Goal: Information Seeking & Learning: Learn about a topic

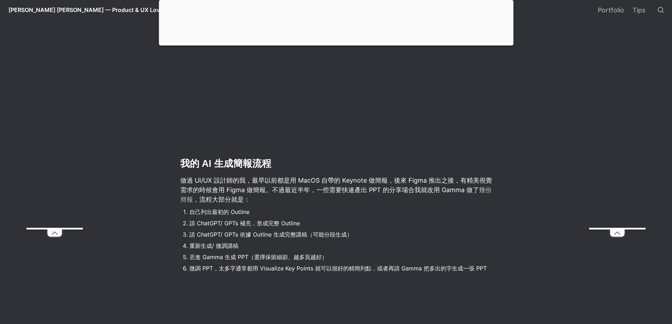
scroll to position [564, 0]
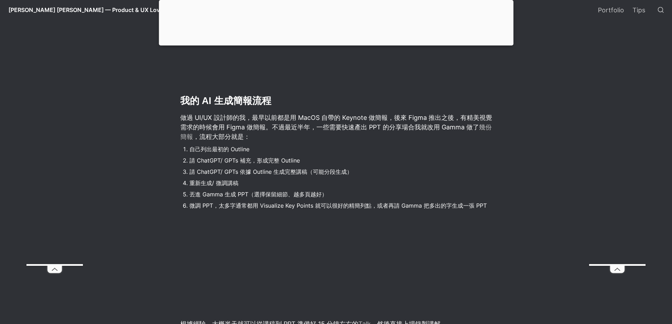
click at [341, 44] on div at bounding box center [336, 44] width 354 height 0
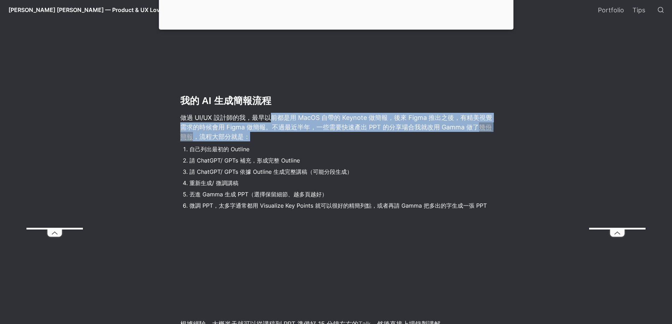
drag, startPoint x: 270, startPoint y: 117, endPoint x: 339, endPoint y: 135, distance: 71.2
click at [339, 135] on p "做過 UI/UX 設計師的我，最早以前都是用 MacOS 自帶的 Keynote 做簡報，後來 Figma 推出之後，有精美視覺需求的時候會用 Figma 做…" at bounding box center [335, 127] width 313 height 31
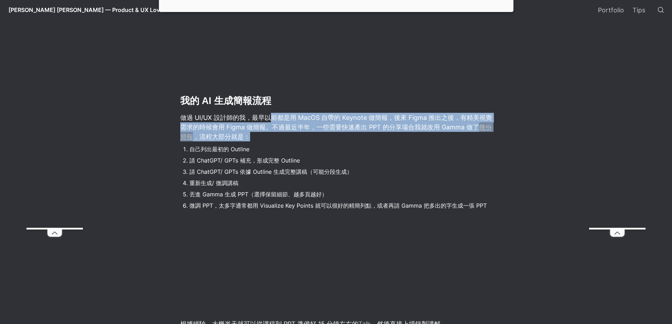
click at [339, 135] on p "做過 UI/UX 設計師的我，最早以前都是用 MacOS 自帶的 Keynote 做簡報，後來 Figma 推出之後，有精美視覺需求的時候會用 Figma 做…" at bounding box center [335, 127] width 313 height 31
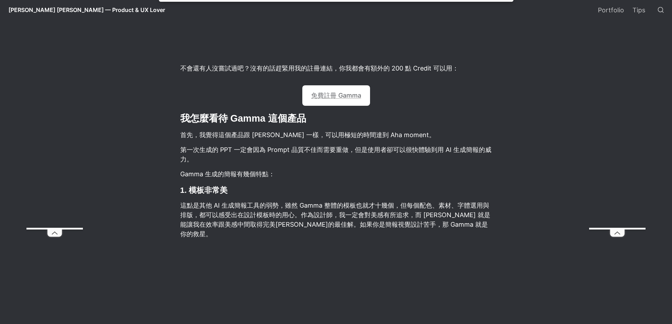
scroll to position [998, 0]
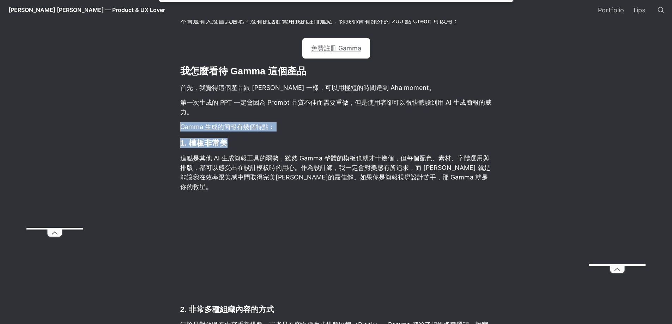
drag, startPoint x: 227, startPoint y: 121, endPoint x: 293, endPoint y: 143, distance: 70.0
click at [293, 143] on article "Gamma 應該是 [DATE]最紅的 AI 生成 PPT 簡報工具了，只要簡單的寫一句 Prompt，就可以給你一份 10 頁左右的簡報。如果你還沒有嘗試過…" at bounding box center [336, 280] width 381 height 2080
click at [293, 143] on h3 "1. 模板非常美" at bounding box center [335, 143] width 313 height 12
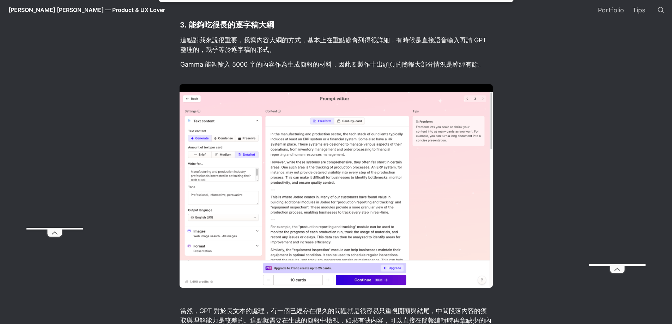
scroll to position [1421, 0]
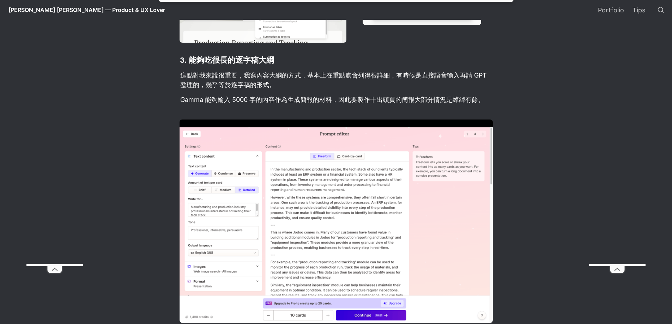
drag, startPoint x: 211, startPoint y: 55, endPoint x: 214, endPoint y: 55, distance: 3.9
click at [214, 55] on h3 "3. 能夠吃很長的逐字稿大綱" at bounding box center [335, 60] width 313 height 12
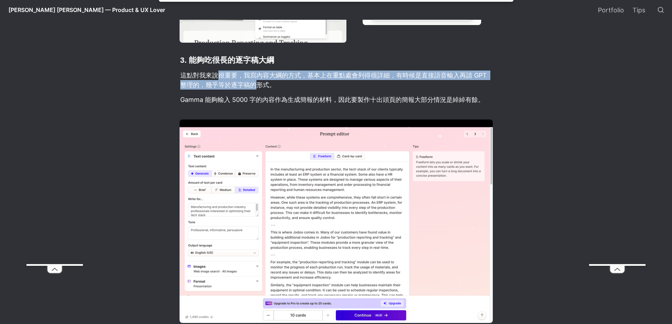
drag, startPoint x: 216, startPoint y: 67, endPoint x: 258, endPoint y: 80, distance: 43.5
click at [258, 80] on p "這點對我來說很重要，我寫內容大綱的方式，基本上在重點處會列得很詳細，有時候是直接語音輸入再請 GPT 整理的，幾乎等於逐字稿的形式。" at bounding box center [335, 79] width 313 height 21
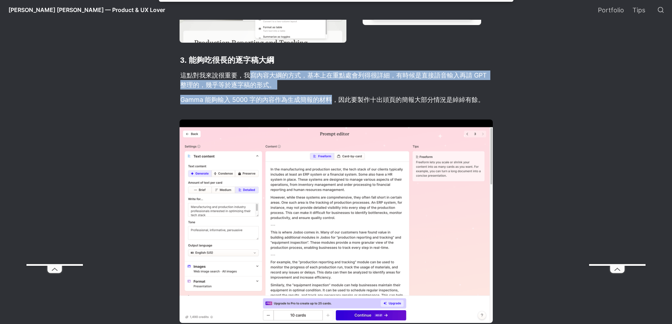
drag, startPoint x: 249, startPoint y: 66, endPoint x: 330, endPoint y: 96, distance: 86.3
click at [330, 96] on p "Gamma 能夠輸入 5000 字的內容作為生成簡報的材料，因此要製作十出頭頁的簡報大部分情況是綽綽有餘。" at bounding box center [335, 100] width 313 height 12
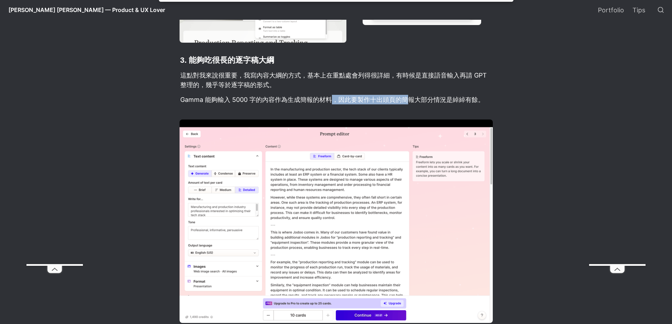
drag, startPoint x: 335, startPoint y: 93, endPoint x: 407, endPoint y: 93, distance: 72.3
click at [407, 94] on p "Gamma 能夠輸入 5000 字的內容作為生成簡報的材料，因此要製作十出頭頁的簡報大部分情況是綽綽有餘。" at bounding box center [335, 100] width 313 height 12
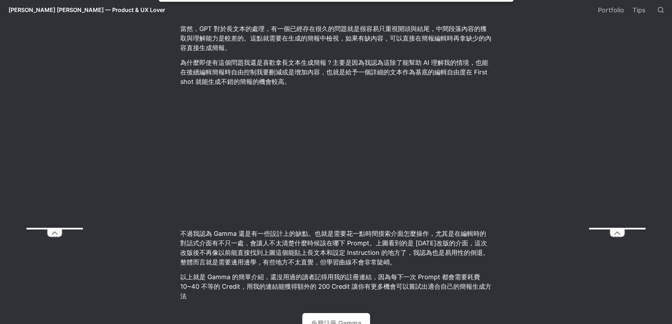
scroll to position [1668, 0]
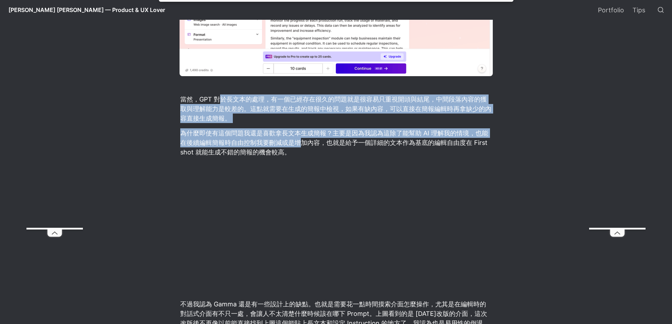
drag, startPoint x: 219, startPoint y: 89, endPoint x: 302, endPoint y: 134, distance: 94.1
click at [302, 134] on p "為什麼即使有這個問題我還是喜歡拿長文本生成簡報？主要是因為我認為這除了能幫助 AI 理解我的情境，也能在後續編輯簡報時自由控制我要刪減或是增加內容，也就是給予…" at bounding box center [335, 142] width 313 height 31
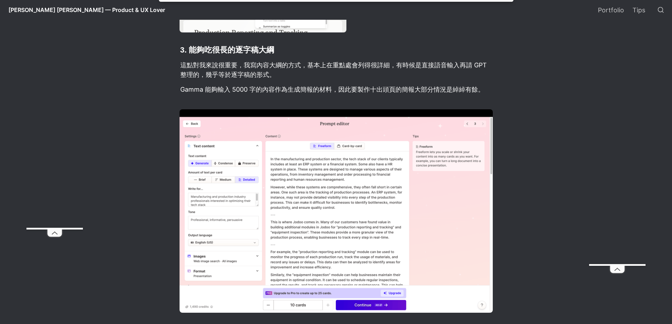
scroll to position [1456, 0]
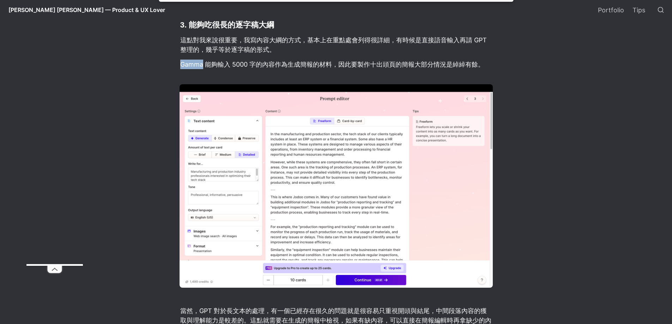
drag, startPoint x: 182, startPoint y: 57, endPoint x: 203, endPoint y: 57, distance: 21.5
click at [203, 59] on p "Gamma 能夠輸入 5000 字的內容作為生成簡報的材料，因此要製作十出頭頁的簡報大部分情況是綽綽有餘。" at bounding box center [335, 65] width 313 height 12
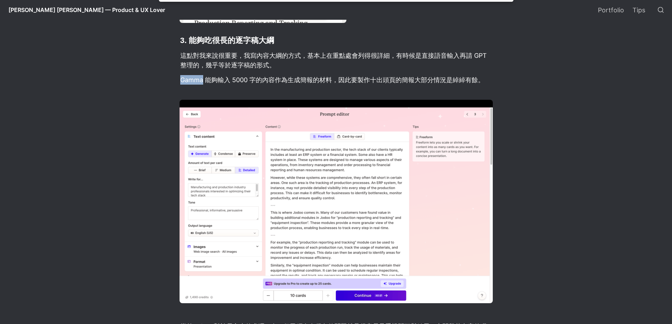
scroll to position [1386, 0]
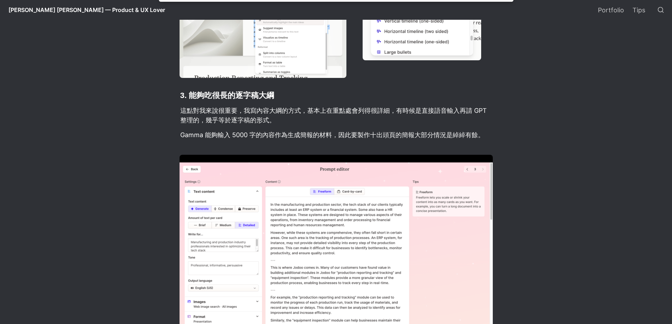
drag, startPoint x: 336, startPoint y: 94, endPoint x: 339, endPoint y: 91, distance: 4.0
drag, startPoint x: 271, startPoint y: 105, endPoint x: 344, endPoint y: 107, distance: 73.0
click at [344, 107] on p "這點對我來說很重要，我寫內容大綱的方式，基本上在重點處會列得很詳細，有時候是直接語音輸入再請 GPT 整理的，幾乎等於逐字稿的形式。" at bounding box center [335, 115] width 313 height 21
